Goal: Obtain resource: Obtain resource

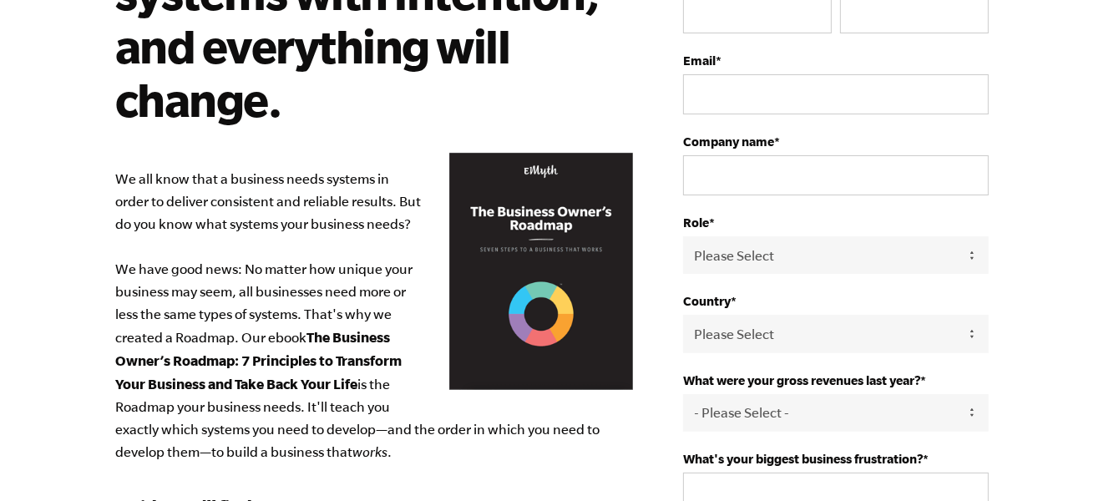
scroll to position [167, 0]
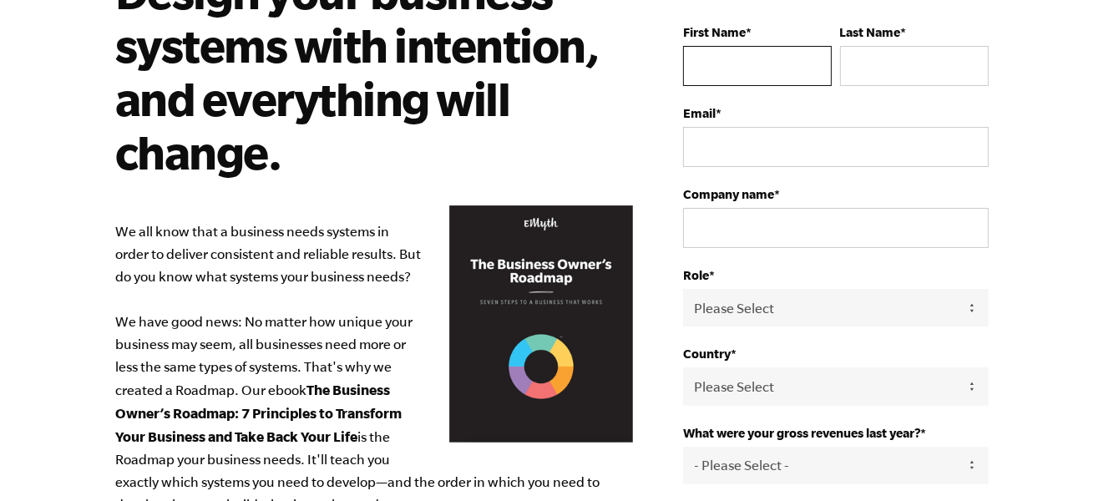
click at [750, 60] on input "First Name *" at bounding box center [757, 66] width 149 height 40
type input "Babar"
type input "Hussain"
type input "RAND INC Limited"
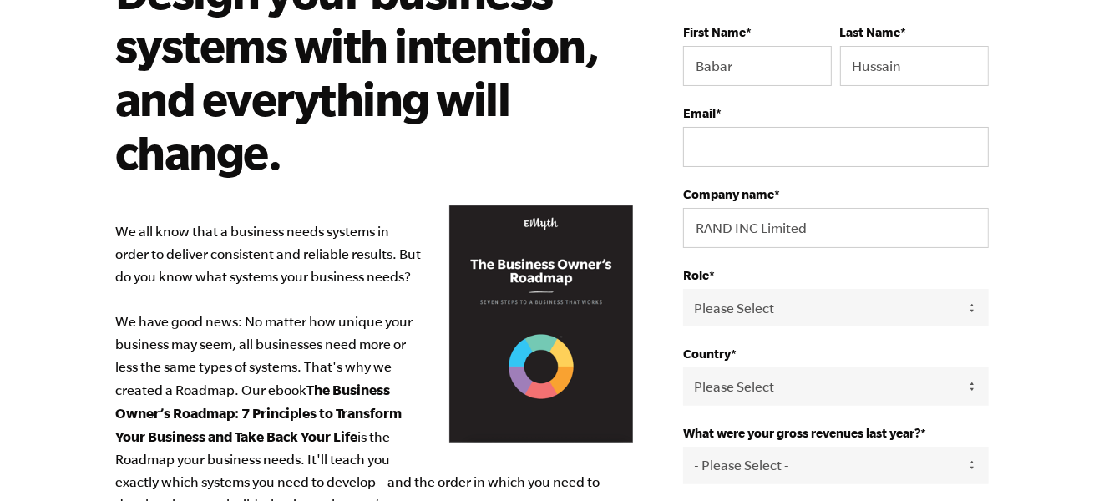
select select "Hong Kong"
click at [788, 139] on input "Email *" at bounding box center [836, 147] width 306 height 40
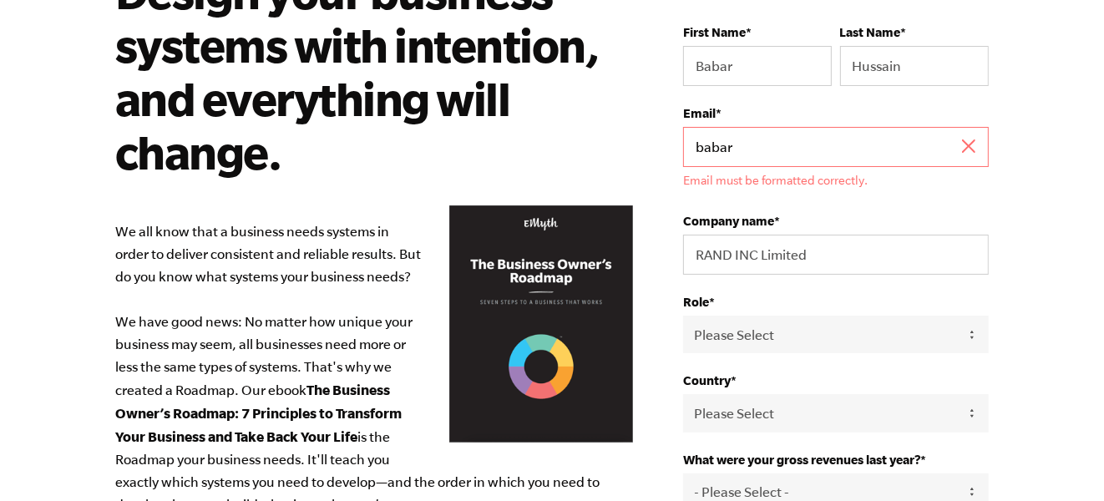
type input "babar@randinc.com"
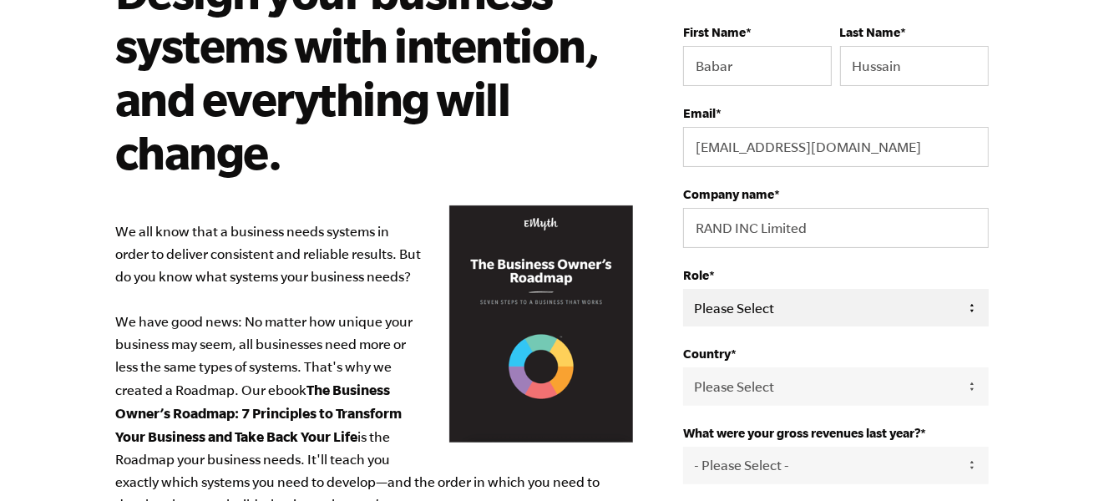
click at [778, 307] on select "Please Select Owner Partner / Co-Owner Executive Employee / Other" at bounding box center [836, 308] width 306 height 38
select select "Owner"
click at [683, 289] on select "Please Select Owner Partner / Co-Owner Executive Employee / Other" at bounding box center [836, 308] width 306 height 38
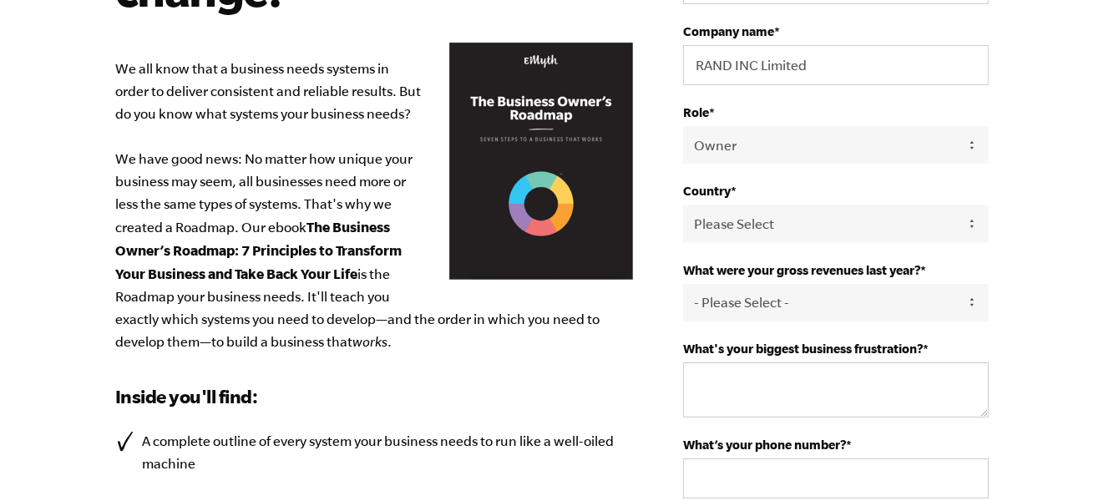
scroll to position [417, 0]
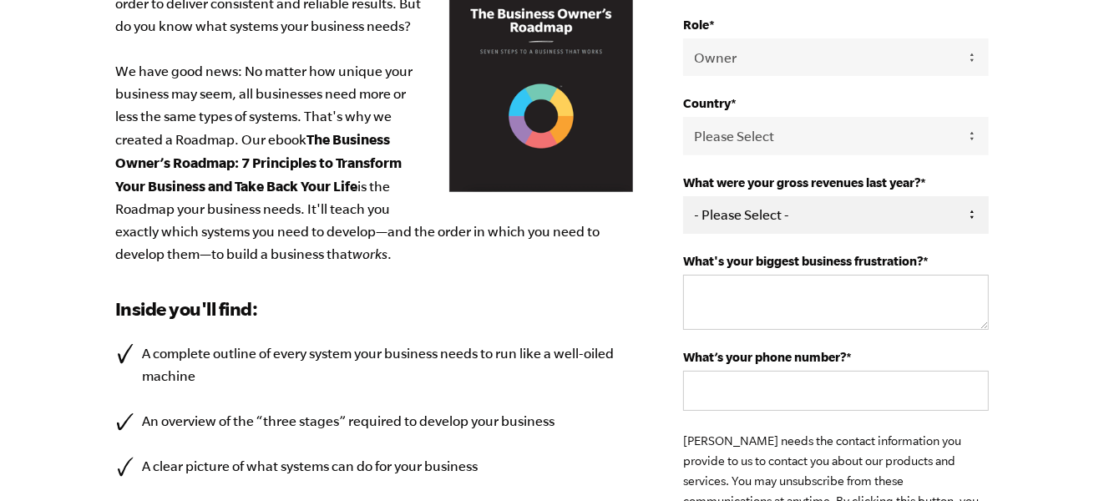
click at [776, 225] on select "- Please Select - 0-75K 76-150K 151-275K 276-500K 501-750K 751-1M 1-2.5M 2.5-5M…" at bounding box center [836, 215] width 306 height 38
select select "76-150K"
click at [683, 196] on select "- Please Select - 0-75K 76-150K 151-275K 276-500K 501-750K 751-1M 1-2.5M 2.5-5M…" at bounding box center [836, 215] width 306 height 38
click at [766, 288] on textarea "What's your biggest business frustration? *" at bounding box center [836, 302] width 306 height 55
type textarea "scaling business with me working in it"
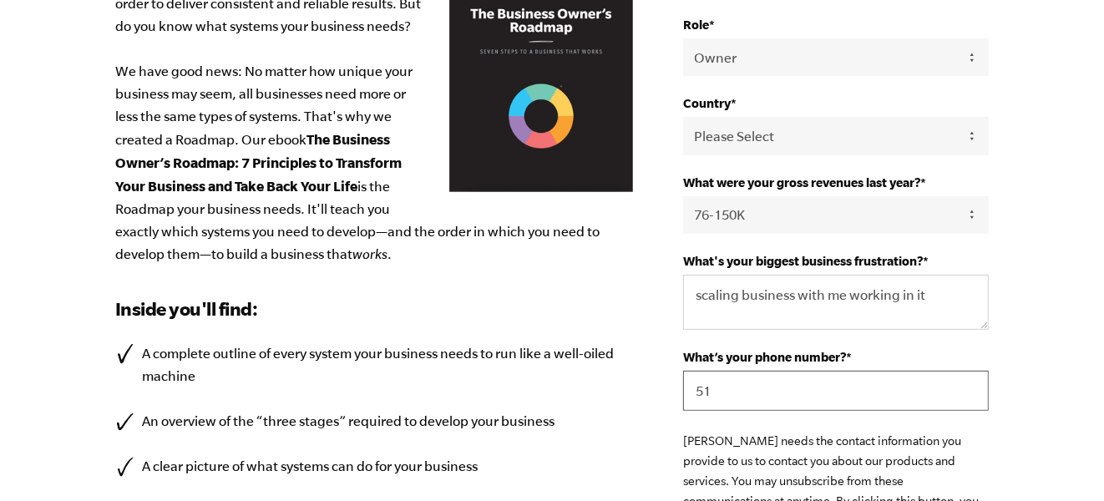
scroll to position [419, 0]
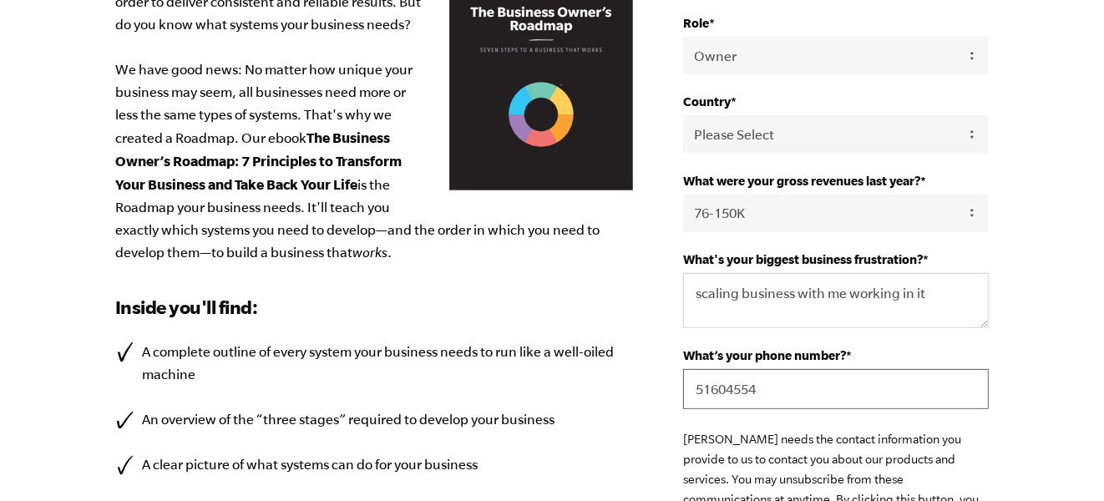
type input "51604554"
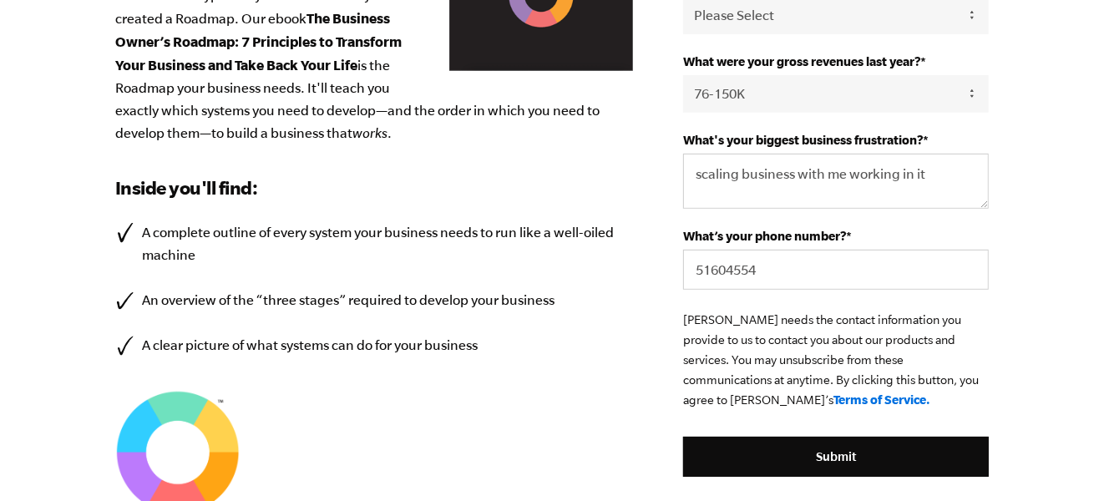
scroll to position [586, 0]
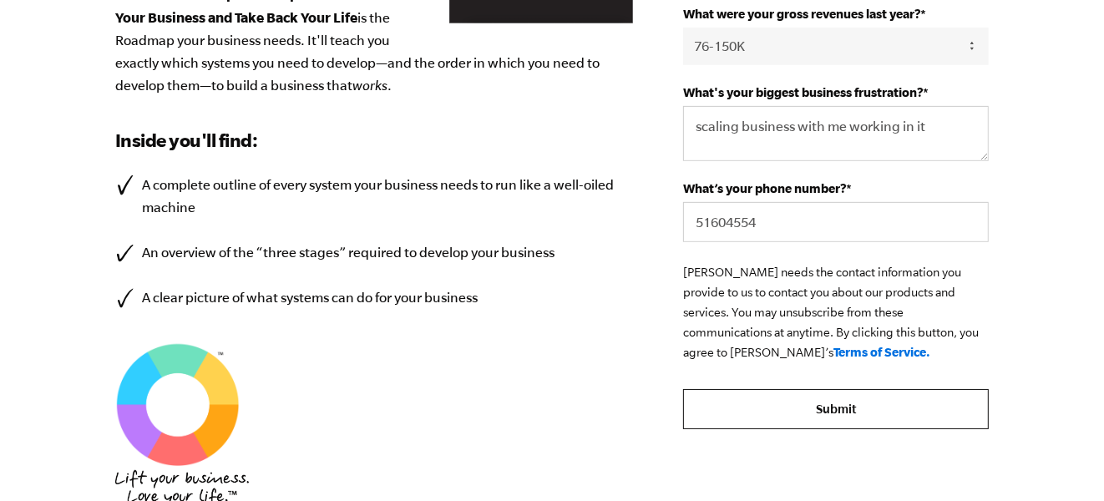
click at [827, 410] on input "Submit" at bounding box center [836, 409] width 306 height 40
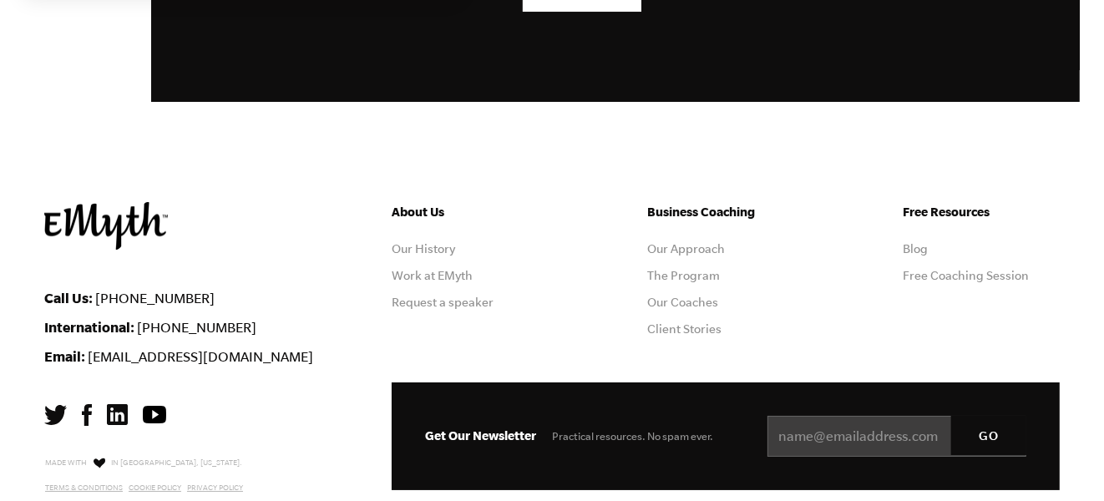
scroll to position [5009, 0]
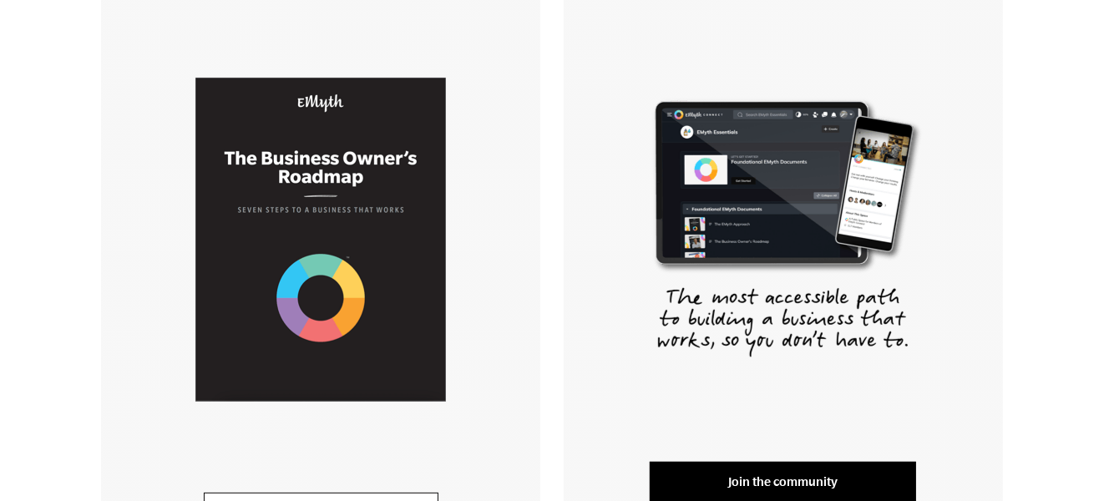
scroll to position [500, 0]
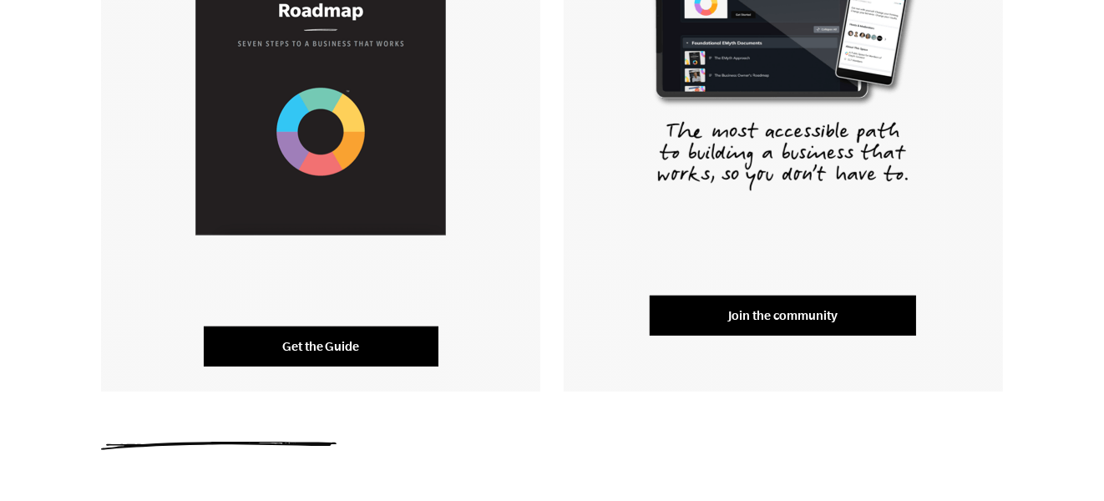
click at [348, 346] on link "Get the Guide" at bounding box center [321, 346] width 235 height 40
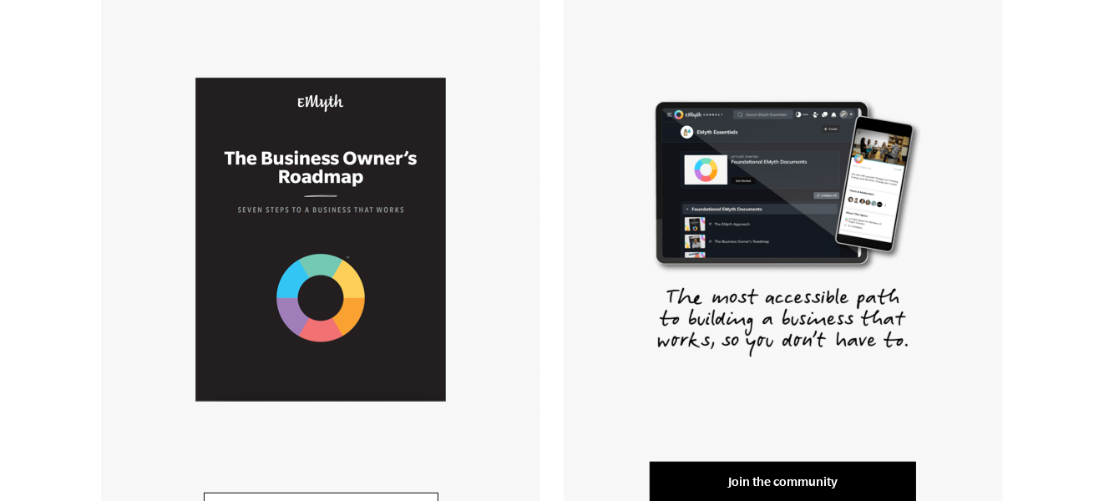
scroll to position [50, 0]
